Goal: Information Seeking & Learning: Learn about a topic

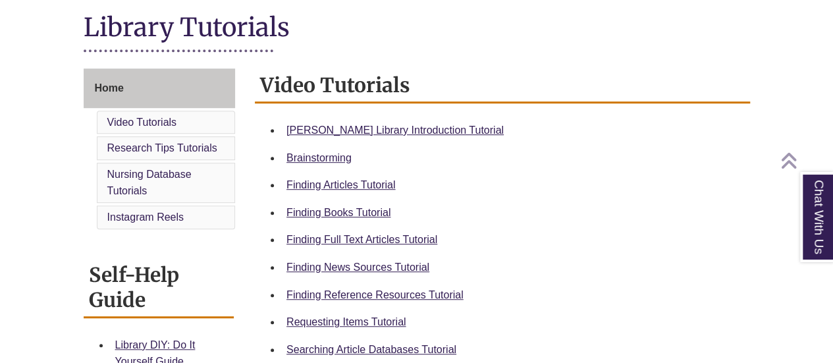
scroll to position [300, 0]
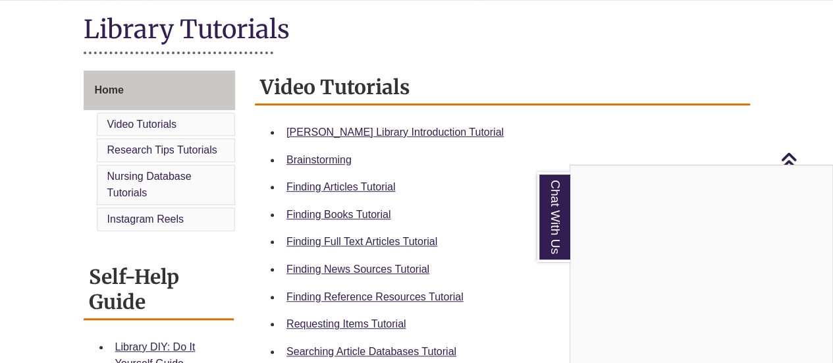
click at [366, 133] on div "Chat With Us" at bounding box center [416, 181] width 833 height 363
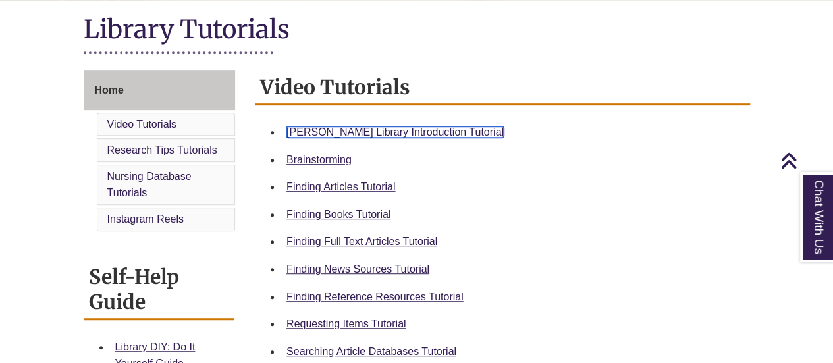
click at [377, 128] on link "[PERSON_NAME] Library Introduction Tutorial" at bounding box center [394, 131] width 217 height 11
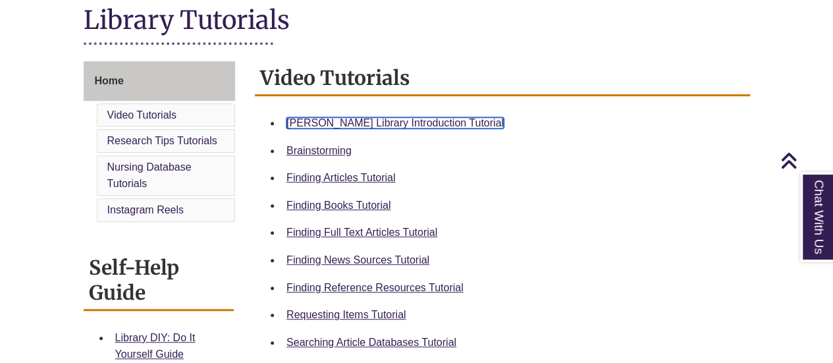
scroll to position [306, 0]
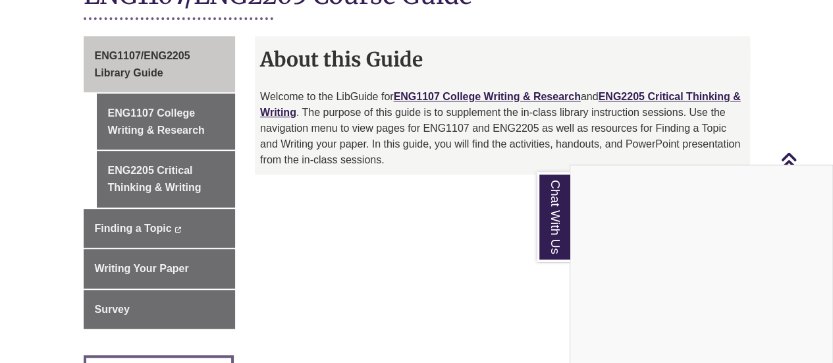
scroll to position [329, 0]
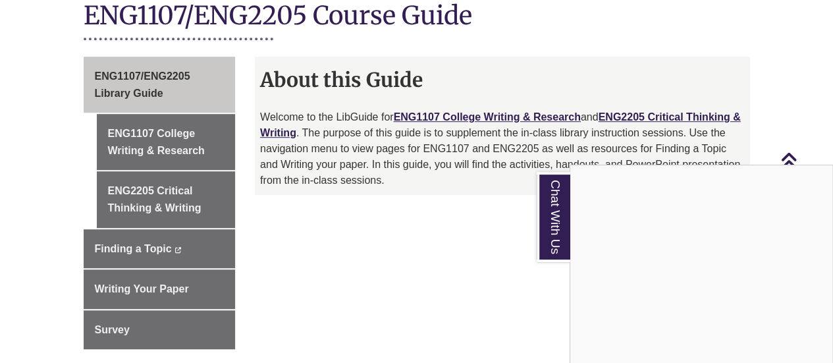
click at [163, 128] on div "Chat With Us" at bounding box center [416, 181] width 833 height 363
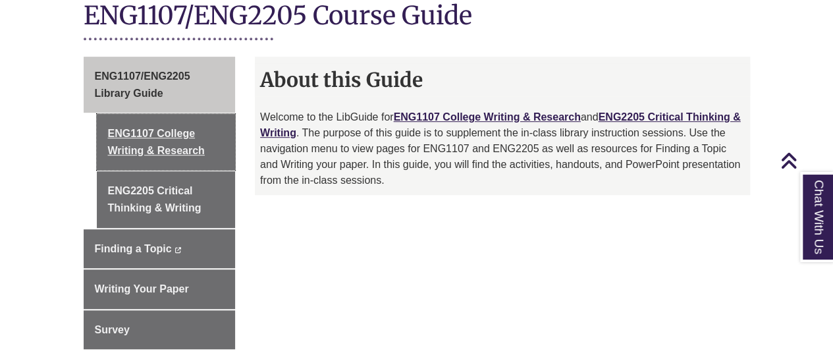
click at [163, 128] on link "ENG1107 College Writing & Research" at bounding box center [166, 142] width 139 height 56
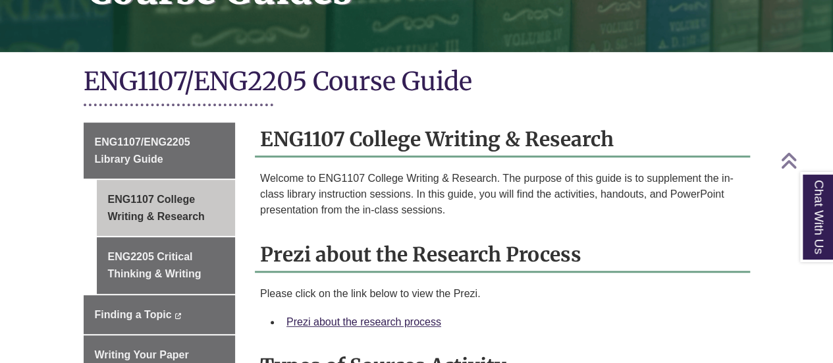
scroll to position [329, 0]
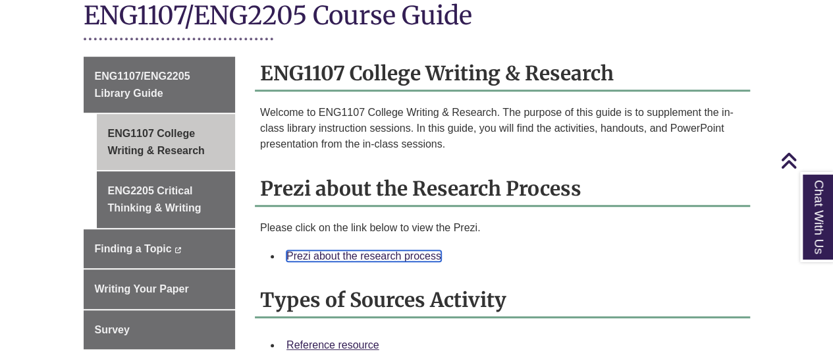
click at [369, 250] on link "Prezi about the research process" at bounding box center [363, 255] width 155 height 11
